Goal: Information Seeking & Learning: Learn about a topic

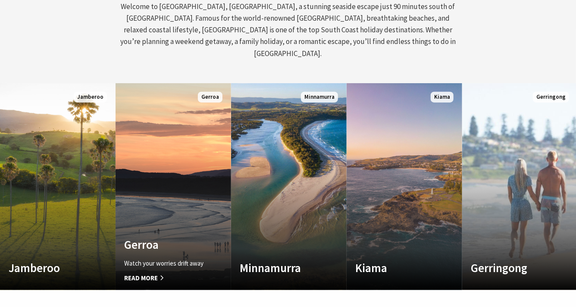
scroll to position [409, 0]
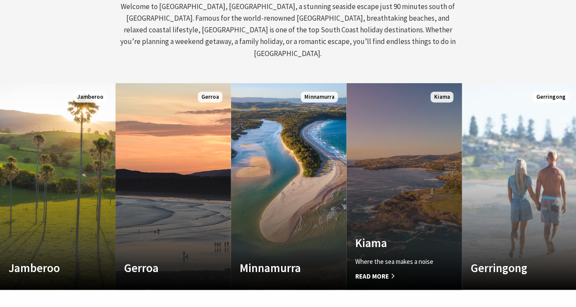
click at [382, 271] on span "Read More" at bounding box center [395, 276] width 81 height 10
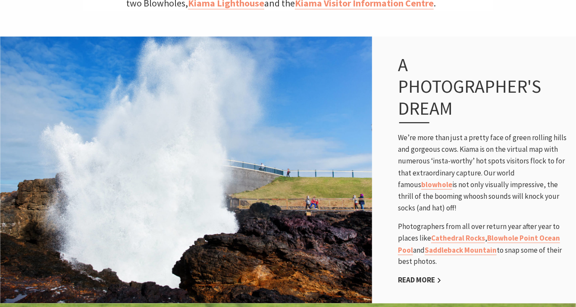
scroll to position [529, 0]
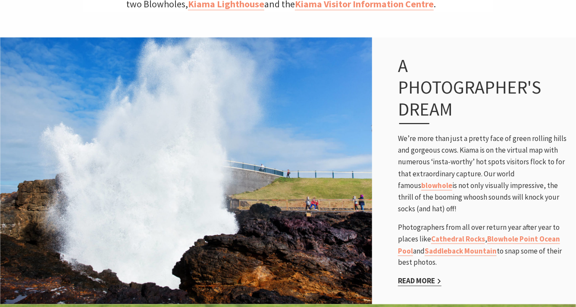
click at [425, 276] on link "Read More" at bounding box center [420, 281] width 44 height 10
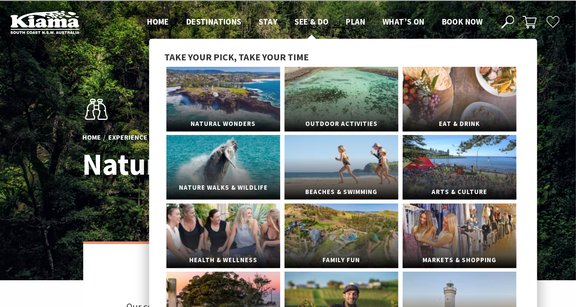
scroll to position [17, 0]
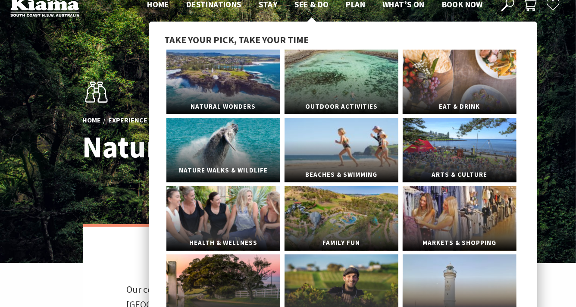
click at [252, 134] on link "Nature Walks & Wildlife" at bounding box center [223, 150] width 114 height 65
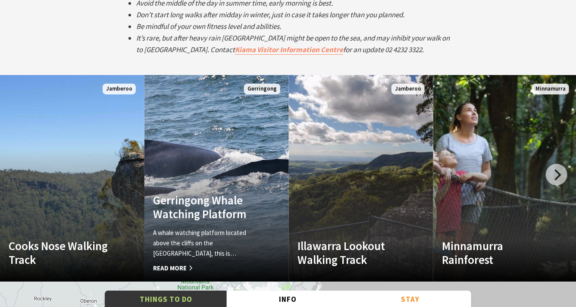
scroll to position [1623, 0]
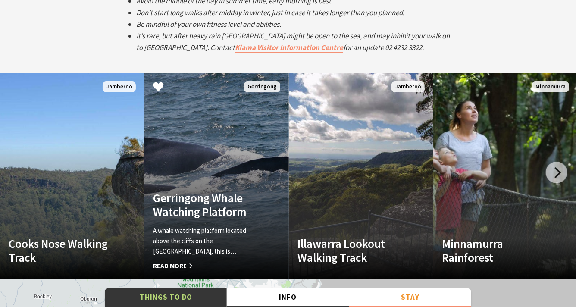
click at [211, 163] on link "Gerringong Whale Watching Platform A whale watching platform located above the …" at bounding box center [216, 176] width 144 height 207
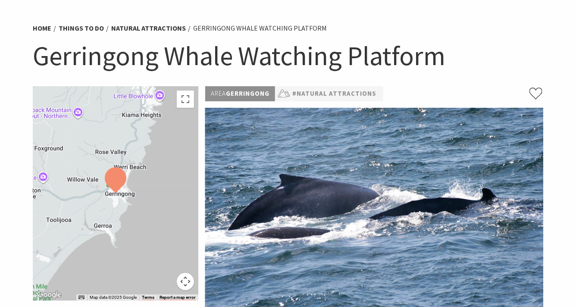
scroll to position [52, 0]
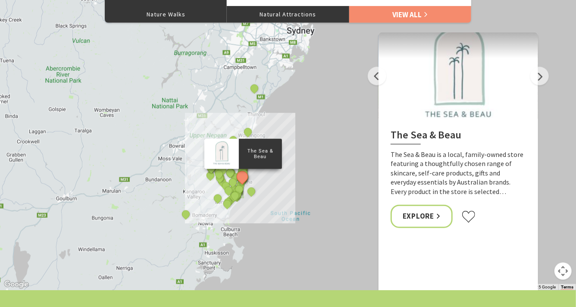
scroll to position [1923, 0]
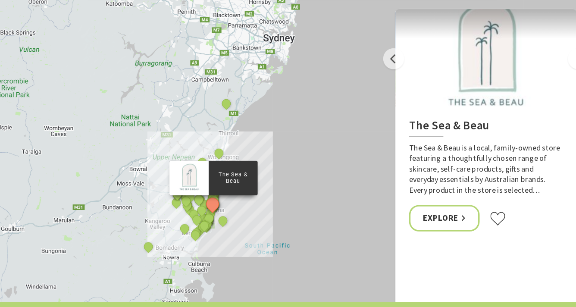
drag, startPoint x: 250, startPoint y: 216, endPoint x: 225, endPoint y: 241, distance: 35.4
click at [225, 241] on div "The Sea & Beau Hoddles Track, Kiama Illawarra Light Railway Museum Kiama Cerami…" at bounding box center [288, 135] width 576 height 310
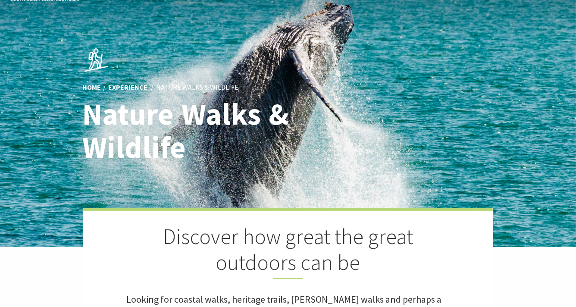
scroll to position [0, 0]
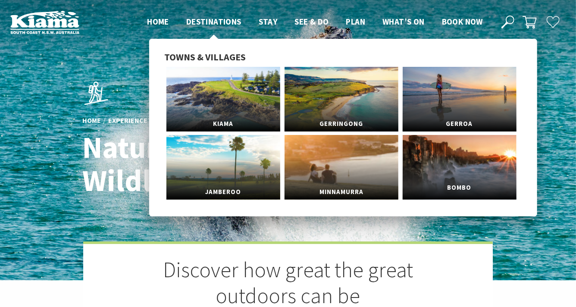
click at [430, 158] on link "Bombo" at bounding box center [460, 167] width 114 height 65
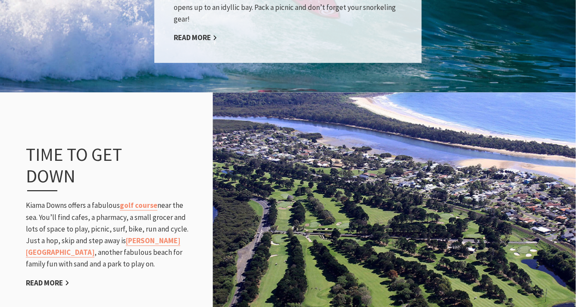
scroll to position [767, 0]
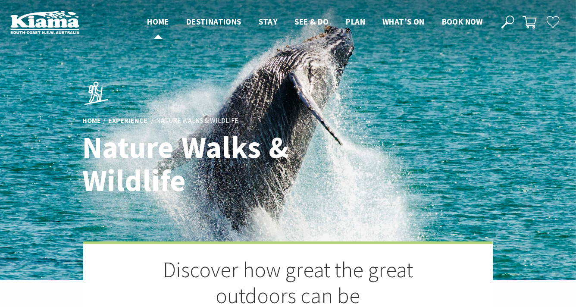
click at [165, 21] on span "Home" at bounding box center [158, 21] width 22 height 10
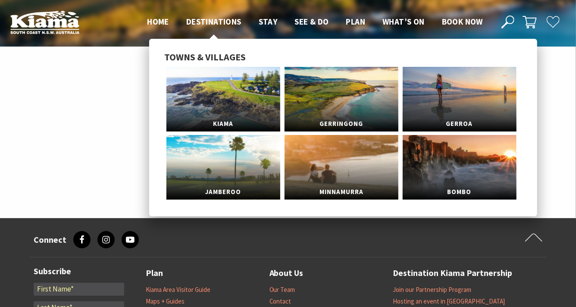
click at [205, 24] on span "Destinations" at bounding box center [213, 21] width 55 height 10
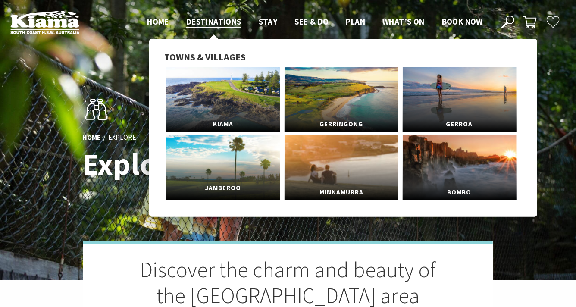
click at [243, 163] on link "Jamberoo" at bounding box center [223, 167] width 114 height 65
